Goal: Information Seeking & Learning: Check status

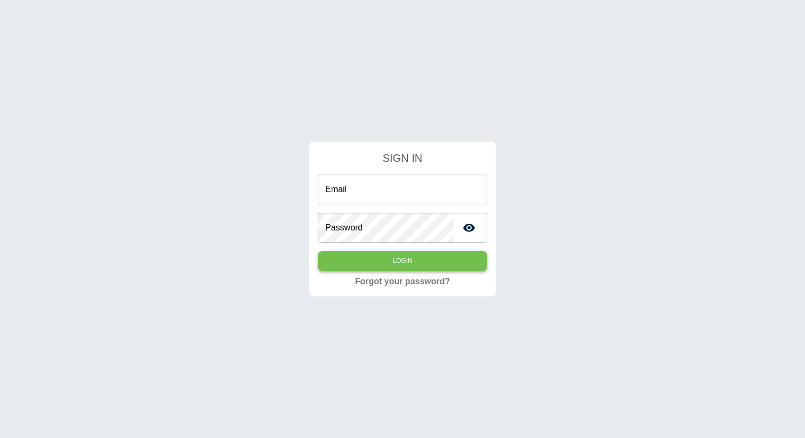
type input "**********"
click at [358, 266] on button "Login" at bounding box center [402, 261] width 169 height 20
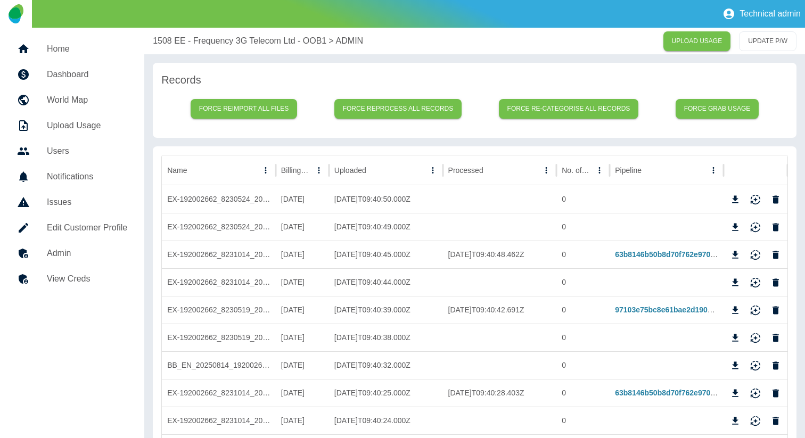
click at [71, 79] on h5 "Dashboard" at bounding box center [87, 74] width 80 height 13
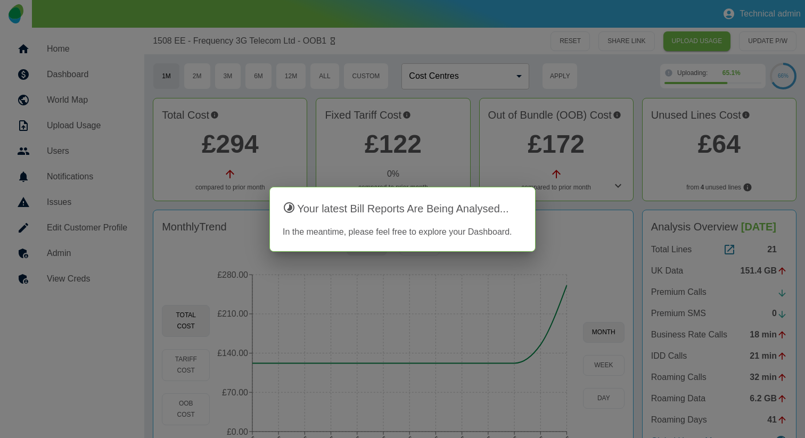
click at [292, 160] on div at bounding box center [402, 219] width 805 height 438
click at [626, 188] on div at bounding box center [402, 219] width 805 height 438
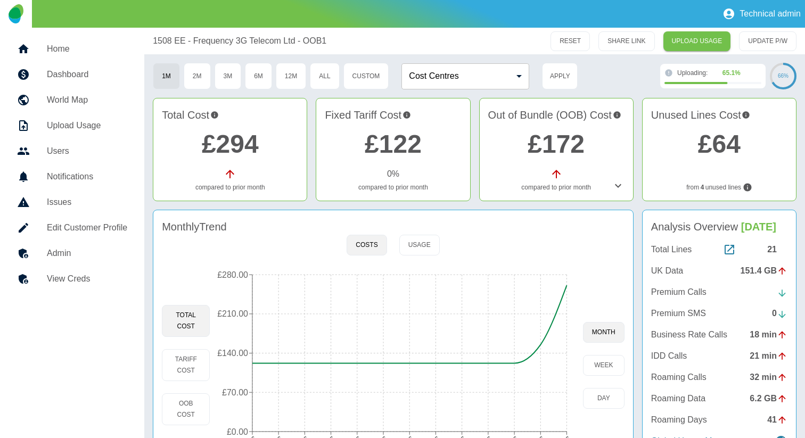
click at [619, 187] on icon at bounding box center [618, 186] width 13 height 13
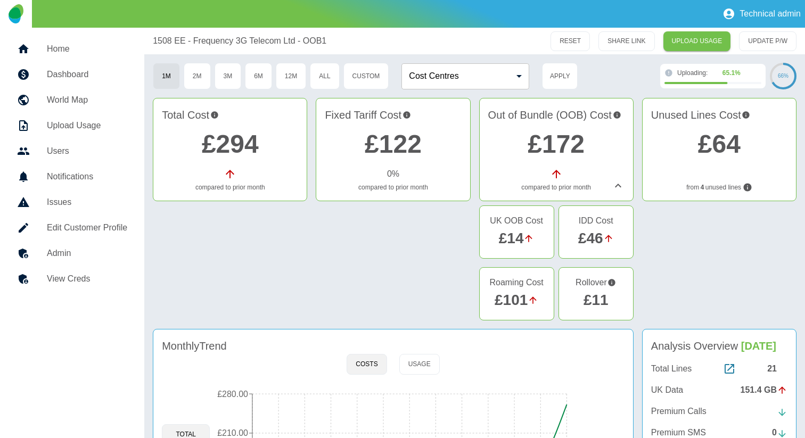
click at [592, 296] on link "£11" at bounding box center [596, 300] width 25 height 17
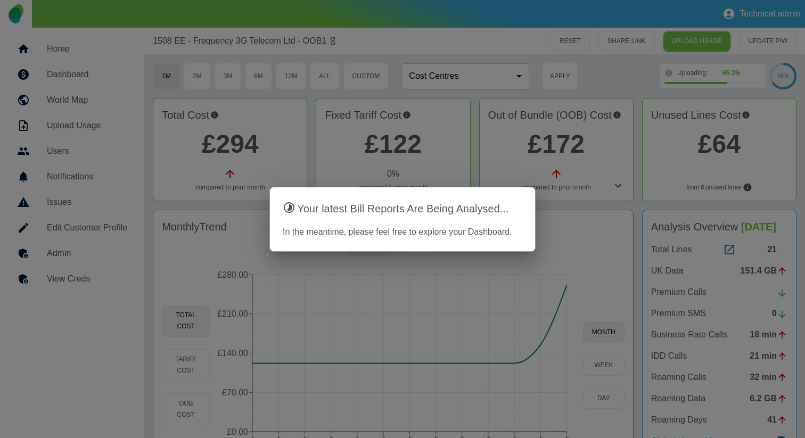
click at [576, 240] on div at bounding box center [402, 219] width 805 height 438
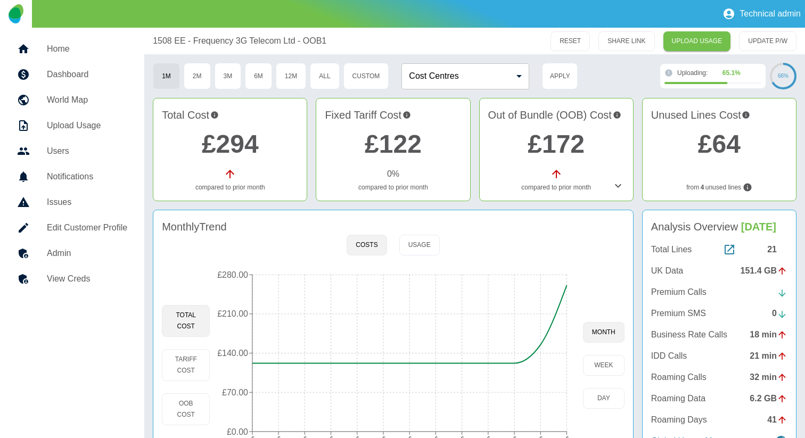
click at [610, 193] on div "Out of Bundle (OOB) Cost £172 compared to prior month" at bounding box center [556, 149] width 154 height 103
click at [615, 186] on icon at bounding box center [618, 186] width 13 height 13
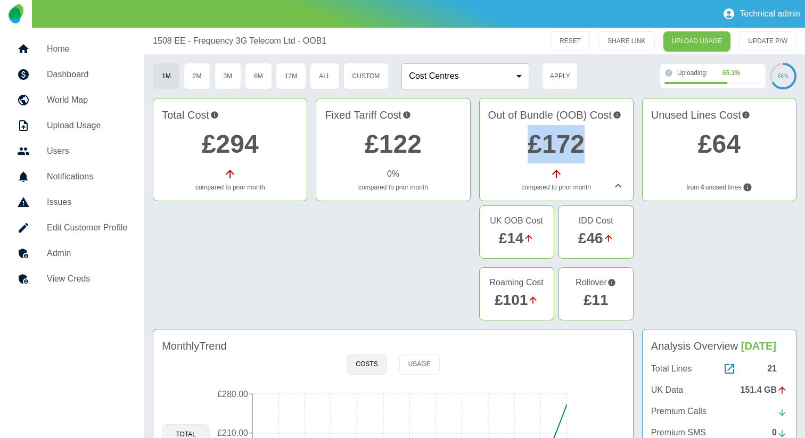
drag, startPoint x: 523, startPoint y: 143, endPoint x: 589, endPoint y: 145, distance: 66.6
click at [589, 145] on h2 "£172" at bounding box center [556, 144] width 136 height 38
drag, startPoint x: 578, startPoint y: 295, endPoint x: 606, endPoint y: 295, distance: 27.2
click at [606, 295] on div "£11" at bounding box center [596, 300] width 57 height 22
click at [676, 261] on div at bounding box center [719, 265] width 154 height 119
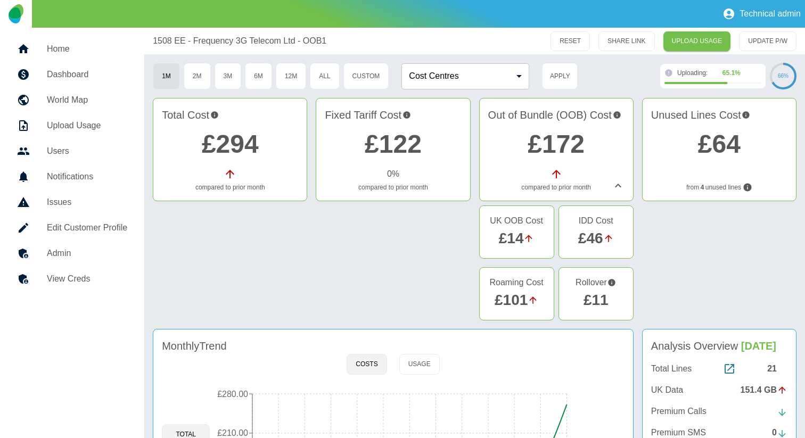
click at [598, 300] on link "£11" at bounding box center [596, 300] width 25 height 17
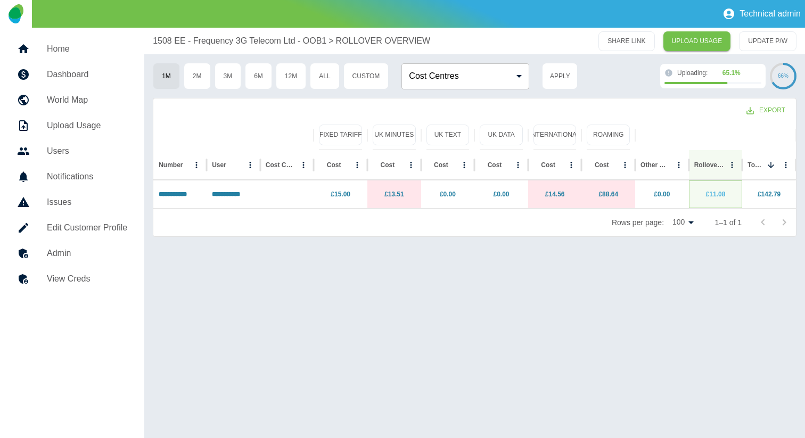
click at [717, 195] on link "£11.08" at bounding box center [716, 194] width 20 height 7
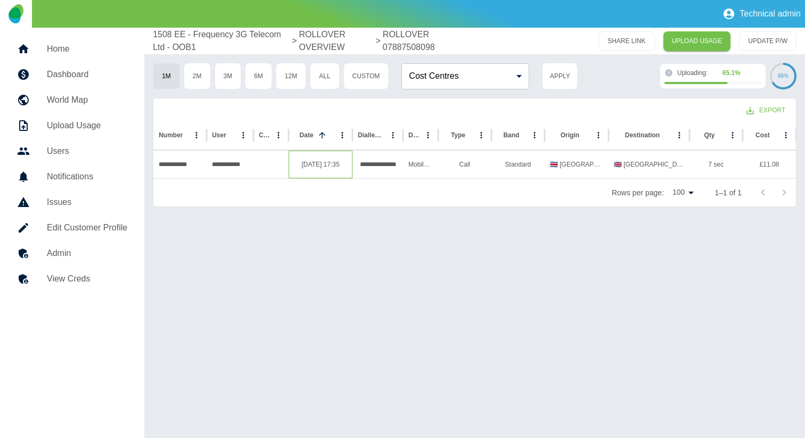
drag, startPoint x: 297, startPoint y: 167, endPoint x: 348, endPoint y: 169, distance: 51.7
click at [348, 169] on div "[DATE] 17:35" at bounding box center [321, 165] width 64 height 28
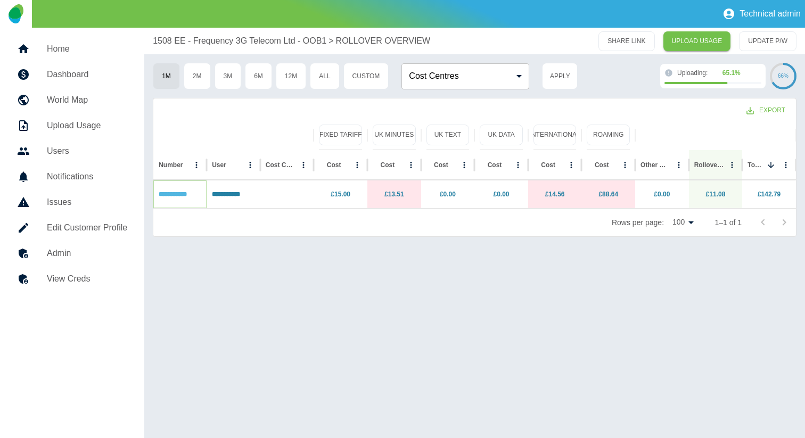
click at [172, 195] on link "**********" at bounding box center [173, 194] width 28 height 6
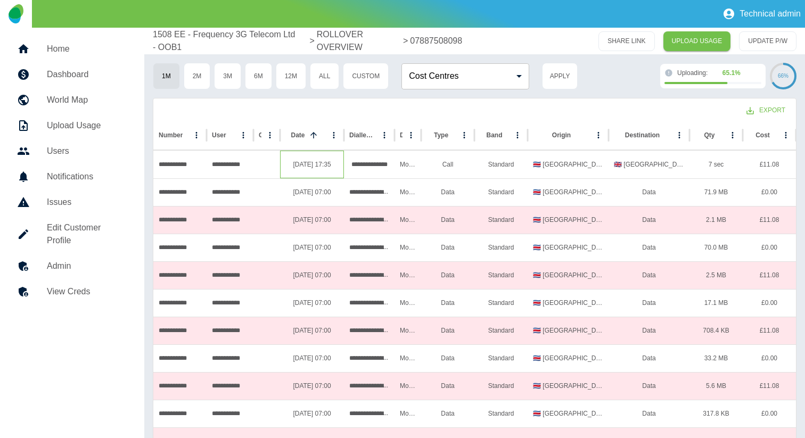
drag, startPoint x: 283, startPoint y: 172, endPoint x: 338, endPoint y: 172, distance: 54.9
click at [338, 172] on div "[DATE] 17:35" at bounding box center [312, 165] width 64 height 28
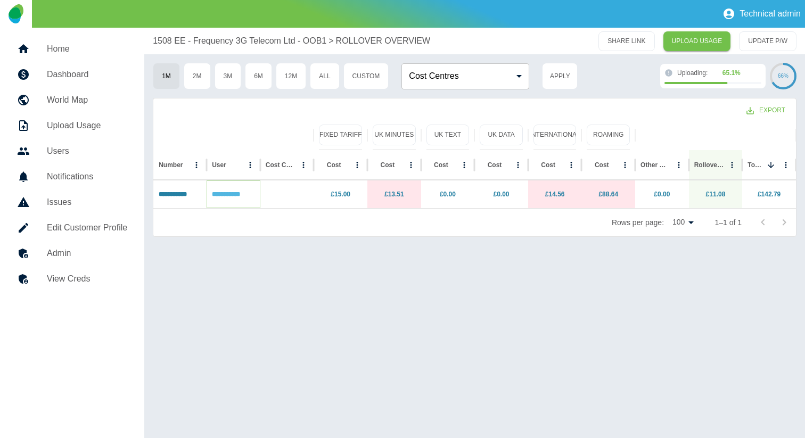
click at [240, 192] on link "**********" at bounding box center [226, 194] width 28 height 6
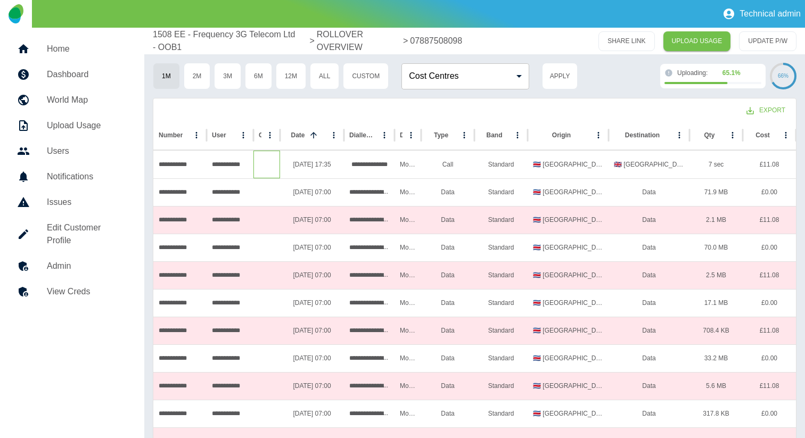
drag, startPoint x: 260, startPoint y: 164, endPoint x: 341, endPoint y: 166, distance: 81.0
click at [341, 166] on div "**********" at bounding box center [474, 165] width 643 height 28
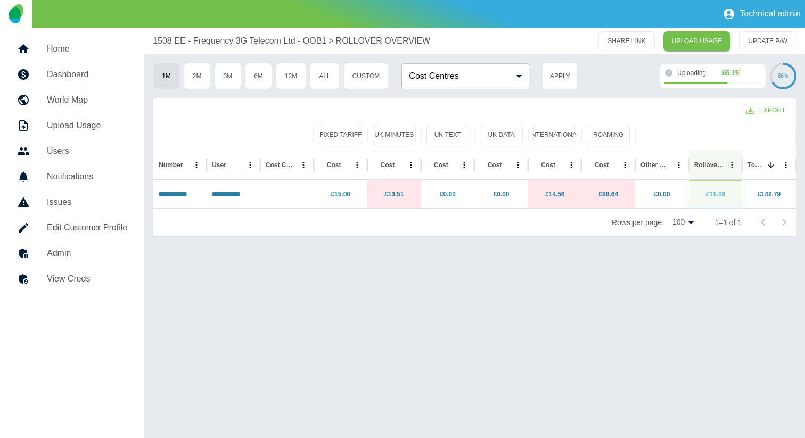
click at [715, 194] on link "£11.08" at bounding box center [716, 194] width 20 height 7
click at [181, 195] on link "**********" at bounding box center [173, 194] width 28 height 6
